Goal: Task Accomplishment & Management: Manage account settings

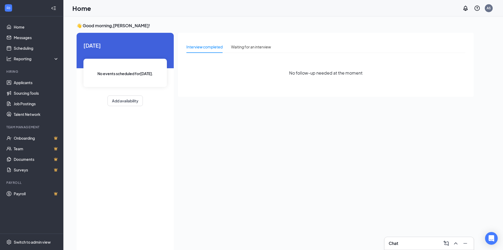
click at [244, 76] on div "No follow-up needed at the moment" at bounding box center [325, 73] width 279 height 32
click at [20, 81] on link "Applicants" at bounding box center [36, 82] width 45 height 11
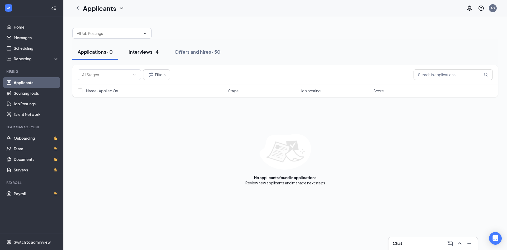
click at [151, 51] on div "Interviews · 4" at bounding box center [144, 51] width 30 height 7
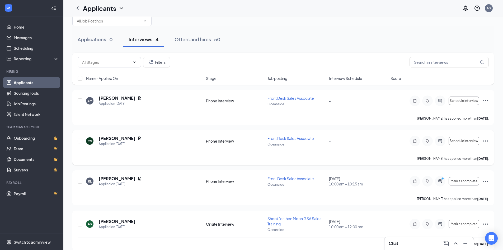
scroll to position [19, 0]
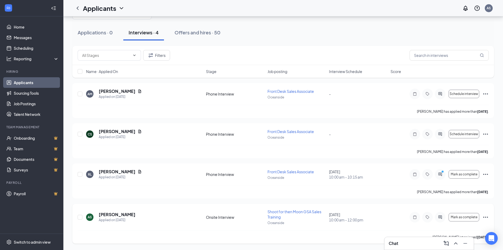
click at [488, 217] on icon "Ellipses" at bounding box center [485, 217] width 6 height 6
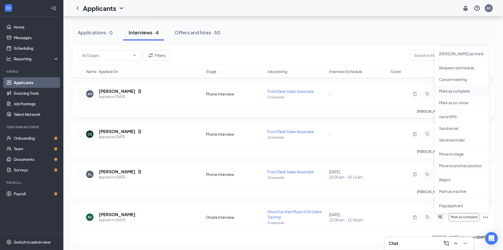
click at [467, 93] on li "Mark as complete" at bounding box center [462, 91] width 54 height 12
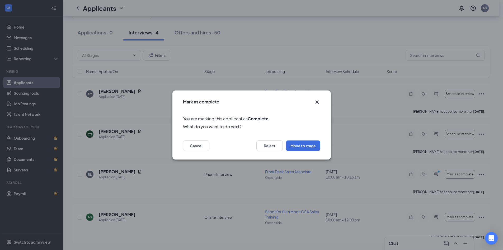
click at [318, 102] on icon "Cross" at bounding box center [317, 102] width 6 height 6
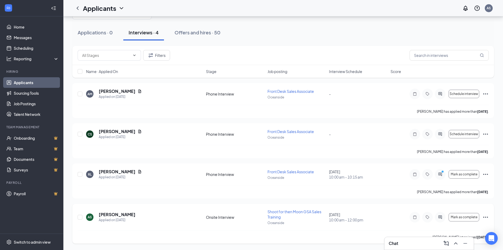
click at [489, 216] on div "AS Annastasia Sosa Applied on Aug 18 Onsite Interview Shoot for then Moon GSA S…" at bounding box center [283, 223] width 422 height 40
click at [487, 216] on icon "Ellipses" at bounding box center [485, 217] width 6 height 6
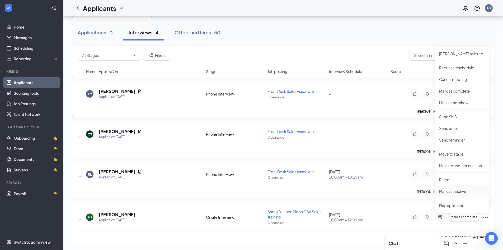
click at [459, 189] on p "Mark as inactive" at bounding box center [461, 190] width 45 height 5
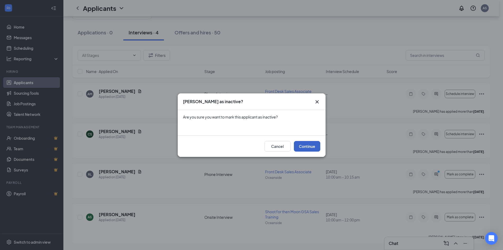
click at [308, 149] on button "Continue" at bounding box center [307, 146] width 26 height 11
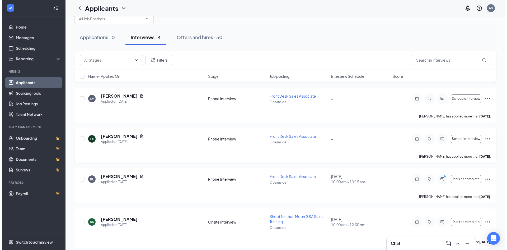
scroll to position [0, 0]
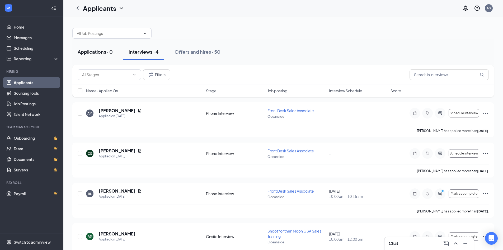
click at [82, 50] on div "Applications · 0" at bounding box center [95, 51] width 35 height 7
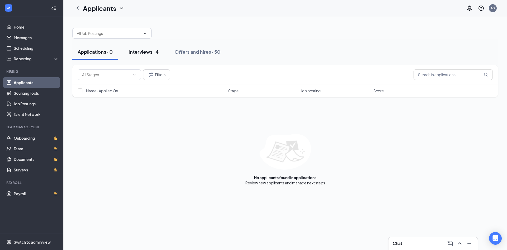
click at [131, 50] on div "Interviews · 4" at bounding box center [144, 51] width 30 height 7
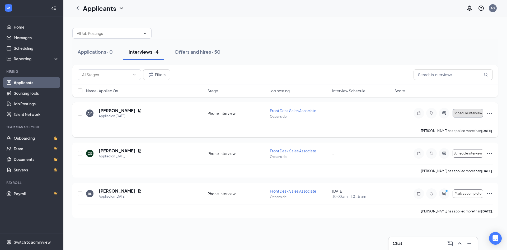
click at [478, 115] on button "Schedule interview" at bounding box center [468, 113] width 31 height 8
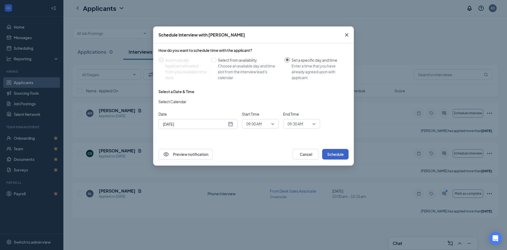
click at [337, 154] on button "Schedule" at bounding box center [335, 154] width 26 height 11
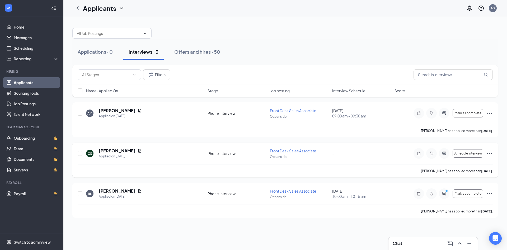
click at [492, 155] on icon "Ellipses" at bounding box center [489, 153] width 6 height 6
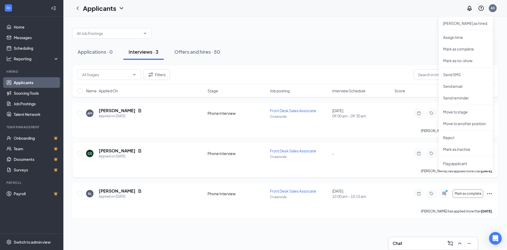
click at [424, 146] on div "CS Chloe Smith Applied on Aug 20 Phone Interview Front Desk Sales Associate Oce…" at bounding box center [285, 159] width 426 height 35
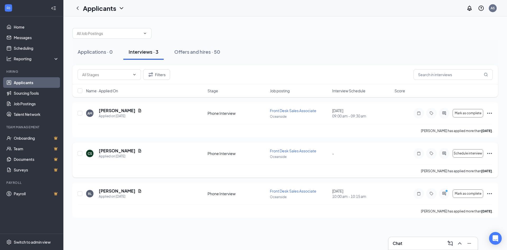
click at [489, 152] on icon "Ellipses" at bounding box center [489, 153] width 6 height 6
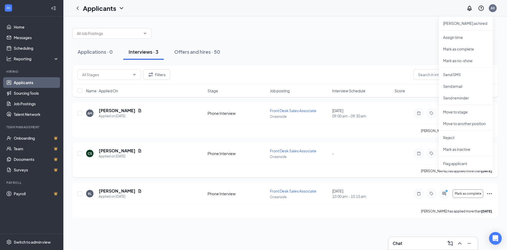
click at [348, 163] on div "CS Chloe Smith Applied on Aug 20 Phone Interview Front Desk Sales Associate Oce…" at bounding box center [285, 156] width 415 height 16
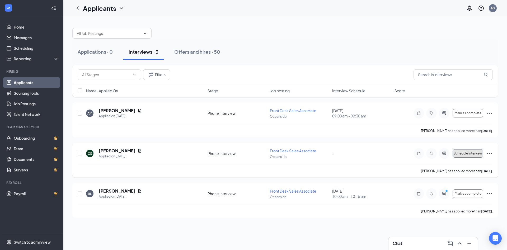
click at [462, 154] on span "Schedule interview" at bounding box center [468, 153] width 29 height 4
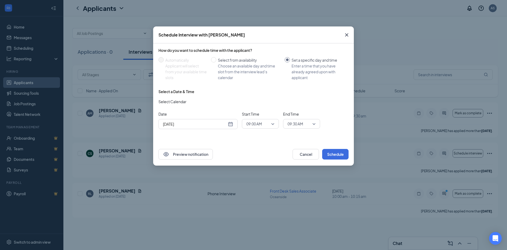
click at [269, 126] on span "09:00 AM" at bounding box center [257, 124] width 23 height 8
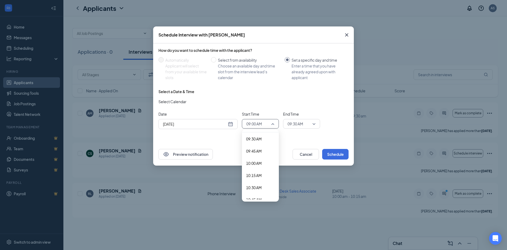
scroll to position [462, 0]
click at [254, 162] on span "10:00 AM" at bounding box center [254, 162] width 16 height 6
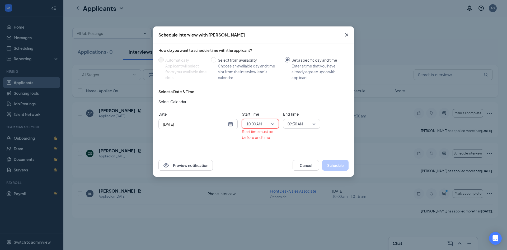
click at [306, 122] on span "09:30 AM" at bounding box center [299, 124] width 23 height 8
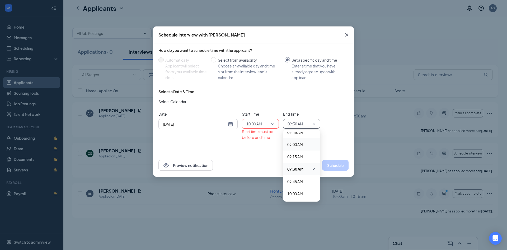
scroll to position [459, 0]
click at [302, 189] on span "10:30 AM" at bounding box center [295, 189] width 16 height 6
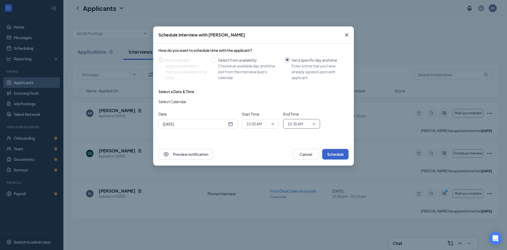
click at [334, 152] on button "Schedule" at bounding box center [335, 154] width 26 height 11
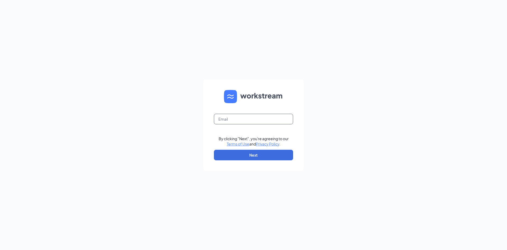
click at [258, 118] on input "text" at bounding box center [253, 119] width 79 height 11
type input "annastasia.sosa@sdewc.com"
click at [261, 153] on button "Next" at bounding box center [253, 154] width 79 height 11
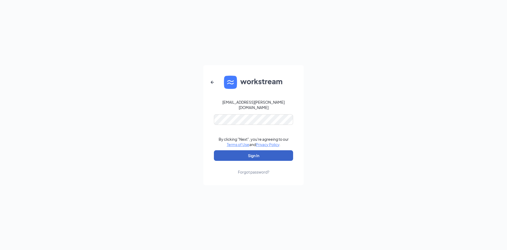
click at [253, 150] on button "Sign In" at bounding box center [253, 155] width 79 height 11
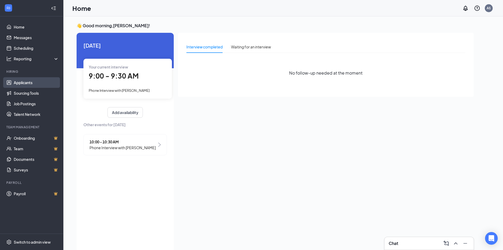
click at [24, 78] on link "Applicants" at bounding box center [36, 82] width 45 height 11
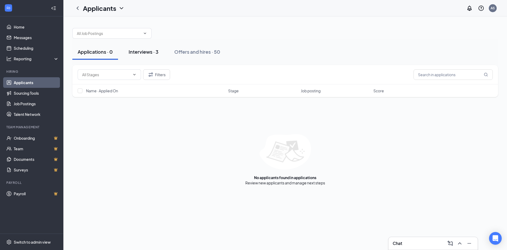
click at [149, 54] on div "Interviews · 3" at bounding box center [144, 51] width 30 height 7
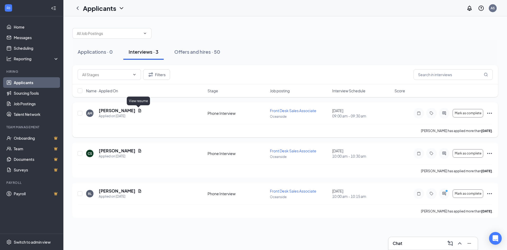
click at [138, 111] on icon "Document" at bounding box center [139, 110] width 3 height 3
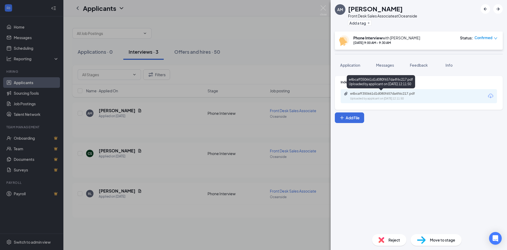
click at [388, 97] on div "Uploaded by applicant on [DATE] 12:11:50" at bounding box center [389, 98] width 79 height 4
click at [283, 144] on div "AM [PERSON_NAME] Front Desk Sales Associate at [GEOGRAPHIC_DATA] Add a tag Phon…" at bounding box center [253, 125] width 507 height 250
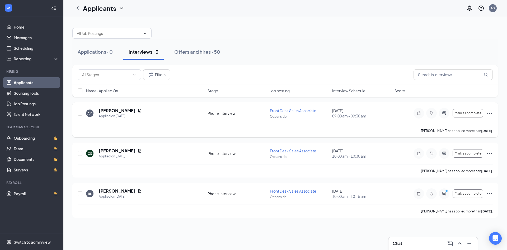
click at [490, 112] on icon "Ellipses" at bounding box center [489, 113] width 6 height 6
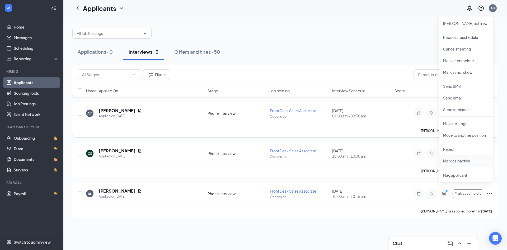
click at [459, 155] on li "Mark as inactive" at bounding box center [466, 161] width 54 height 12
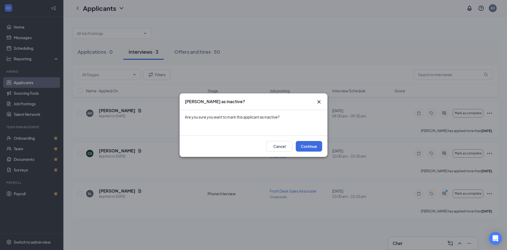
click at [312, 101] on div "[PERSON_NAME] as inactive?" at bounding box center [249, 101] width 128 height 6
click at [318, 102] on icon "Cross" at bounding box center [319, 101] width 6 height 6
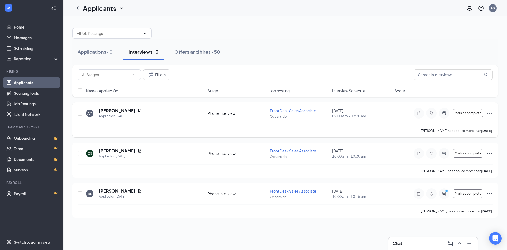
click at [488, 113] on icon "Ellipses" at bounding box center [489, 112] width 5 height 1
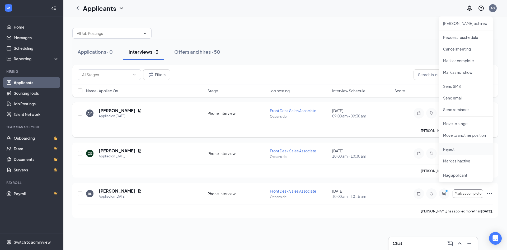
click at [464, 149] on p "Reject" at bounding box center [465, 148] width 45 height 5
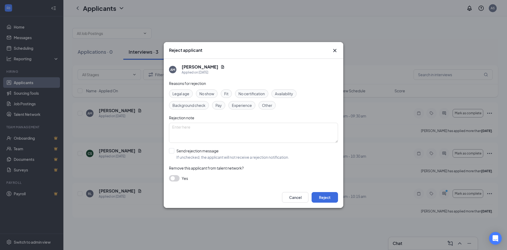
click at [211, 93] on span "No show" at bounding box center [206, 94] width 15 height 6
click at [217, 133] on textarea at bounding box center [253, 133] width 169 height 20
type textarea "as"
click at [321, 195] on button "Reject" at bounding box center [325, 197] width 26 height 11
